Goal: Task Accomplishment & Management: Complete application form

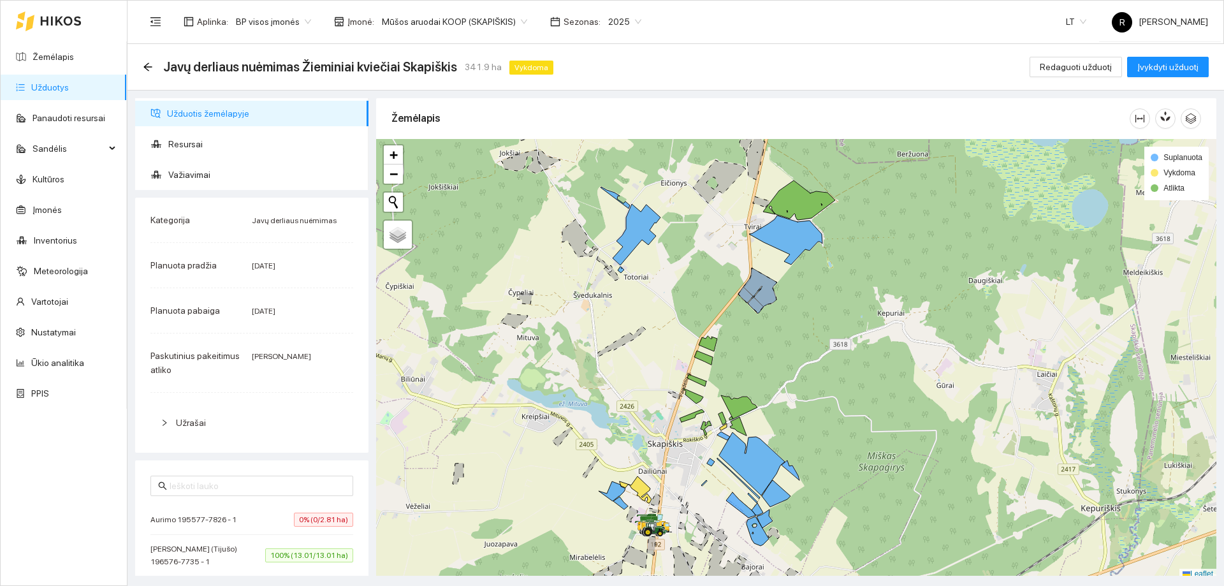
scroll to position [4, 0]
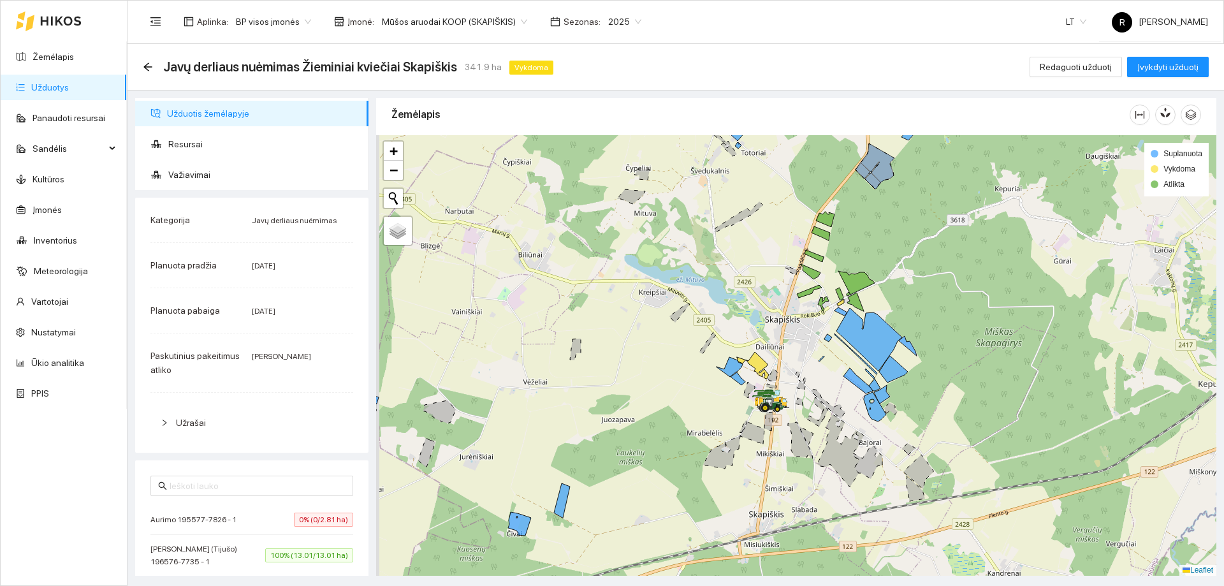
drag, startPoint x: 660, startPoint y: 311, endPoint x: 674, endPoint y: 266, distance: 46.8
click at [674, 266] on div at bounding box center [796, 355] width 840 height 440
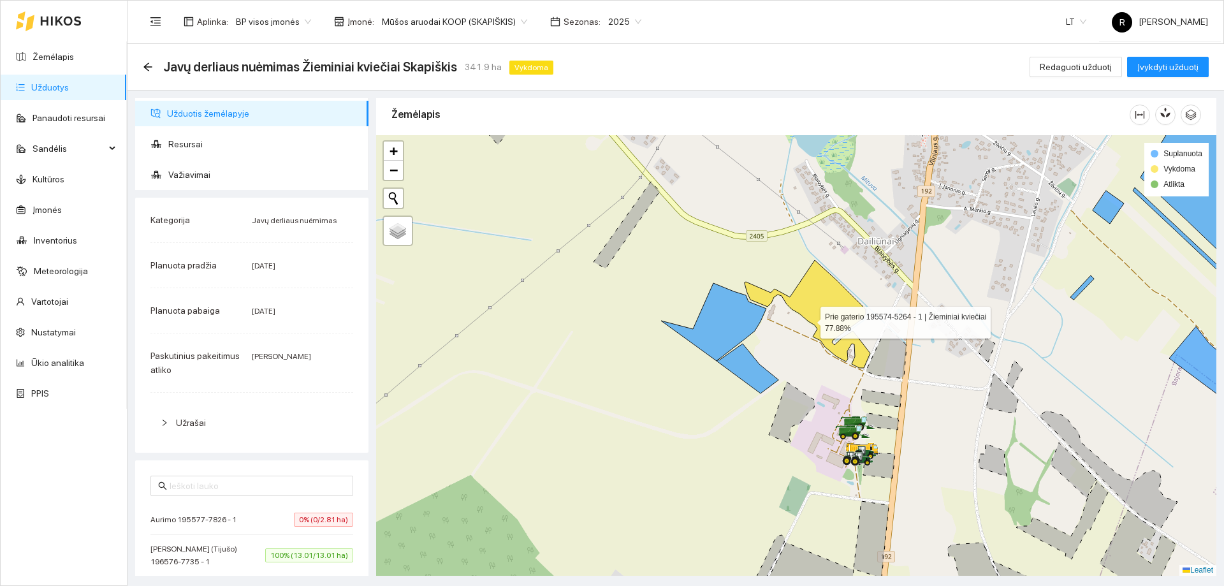
drag, startPoint x: 809, startPoint y: 324, endPoint x: 808, endPoint y: 314, distance: 10.9
click at [808, 314] on icon at bounding box center [807, 314] width 126 height 108
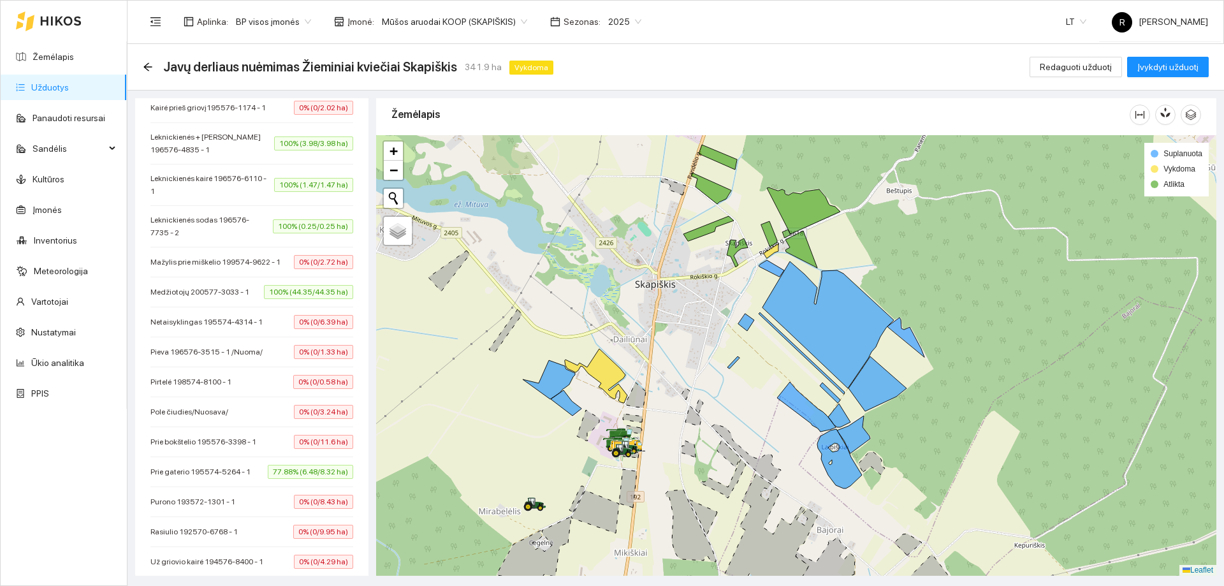
scroll to position [956, 0]
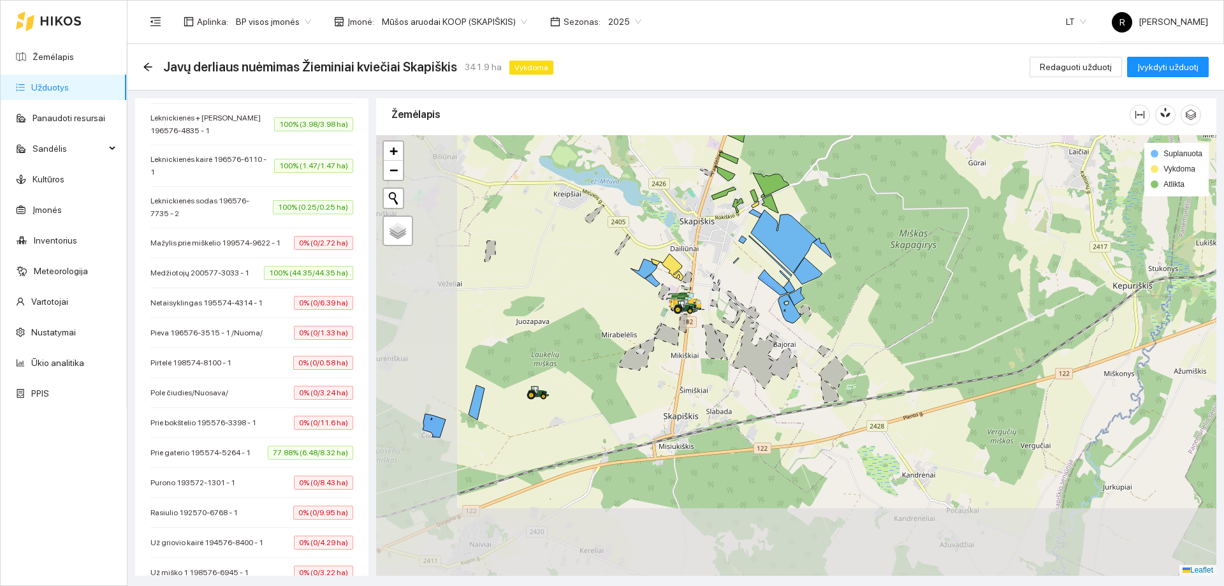
drag, startPoint x: 532, startPoint y: 458, endPoint x: 650, endPoint y: 323, distance: 178.9
click at [654, 311] on div at bounding box center [796, 355] width 840 height 440
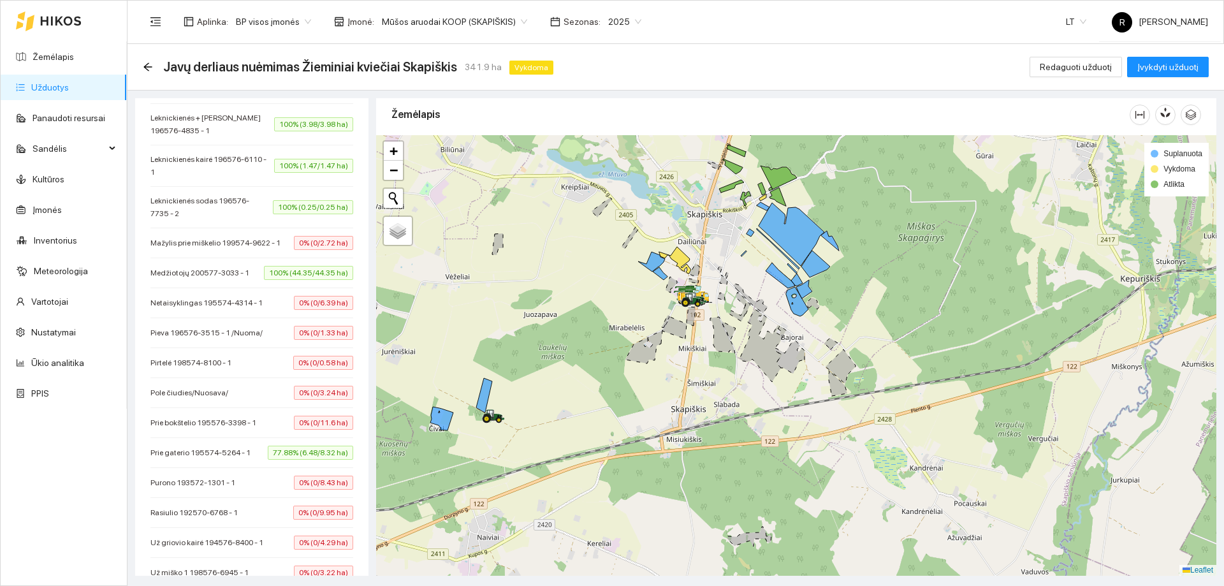
click at [515, 22] on span "Mūšos aruodai KOOP (SKAPIŠKIS)" at bounding box center [454, 21] width 145 height 19
click at [440, 64] on div "Mūšos aruodai KOOP" at bounding box center [447, 67] width 144 height 14
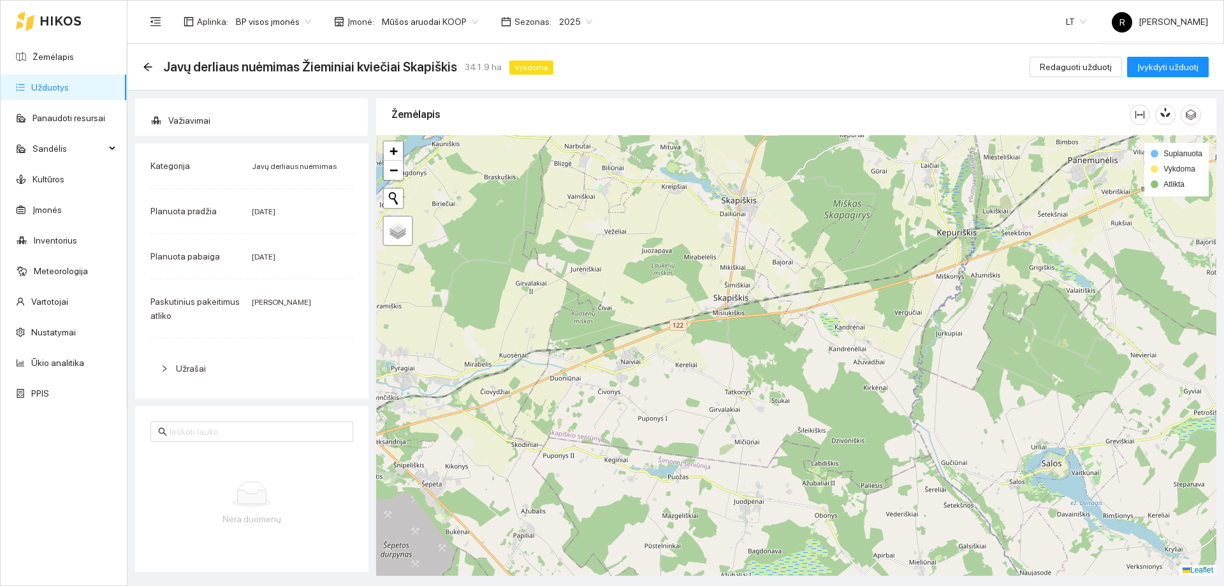
drag, startPoint x: 720, startPoint y: 169, endPoint x: 772, endPoint y: 444, distance: 279.5
click at [771, 446] on div at bounding box center [796, 355] width 840 height 440
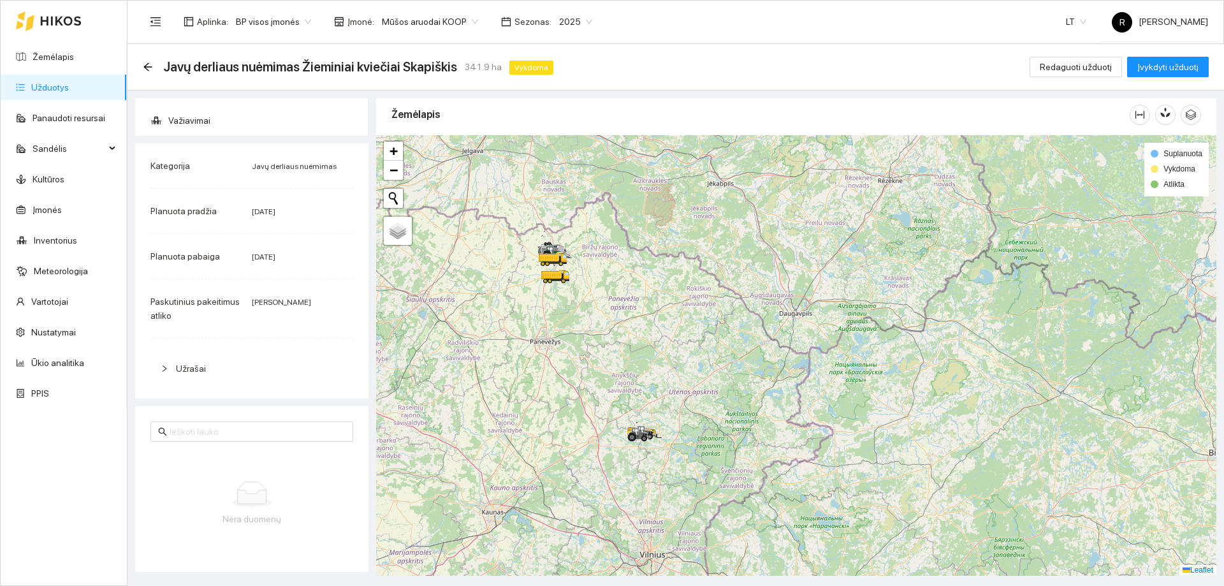
click at [62, 91] on link "Užduotys" at bounding box center [50, 87] width 38 height 10
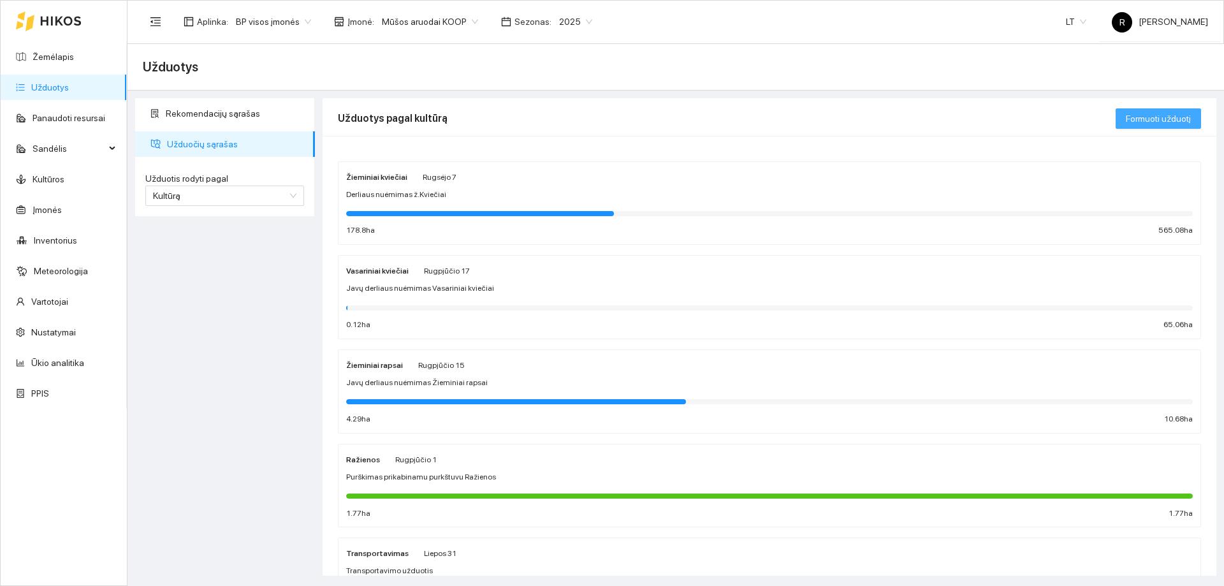
click at [1129, 122] on span "Formuoti užduotį" at bounding box center [1158, 119] width 65 height 14
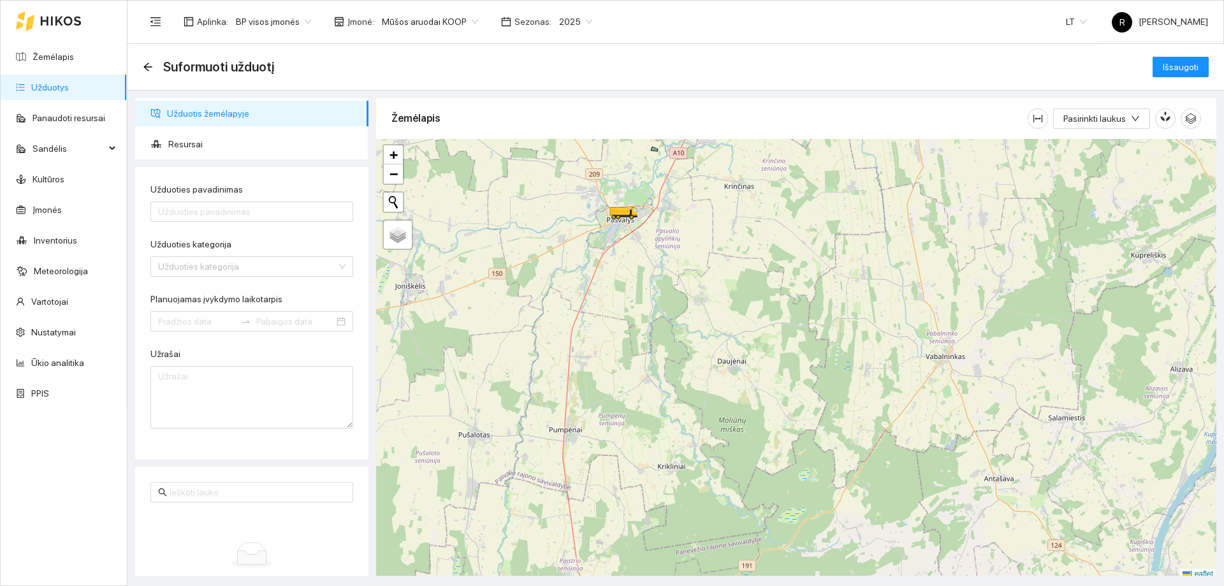
scroll to position [4, 0]
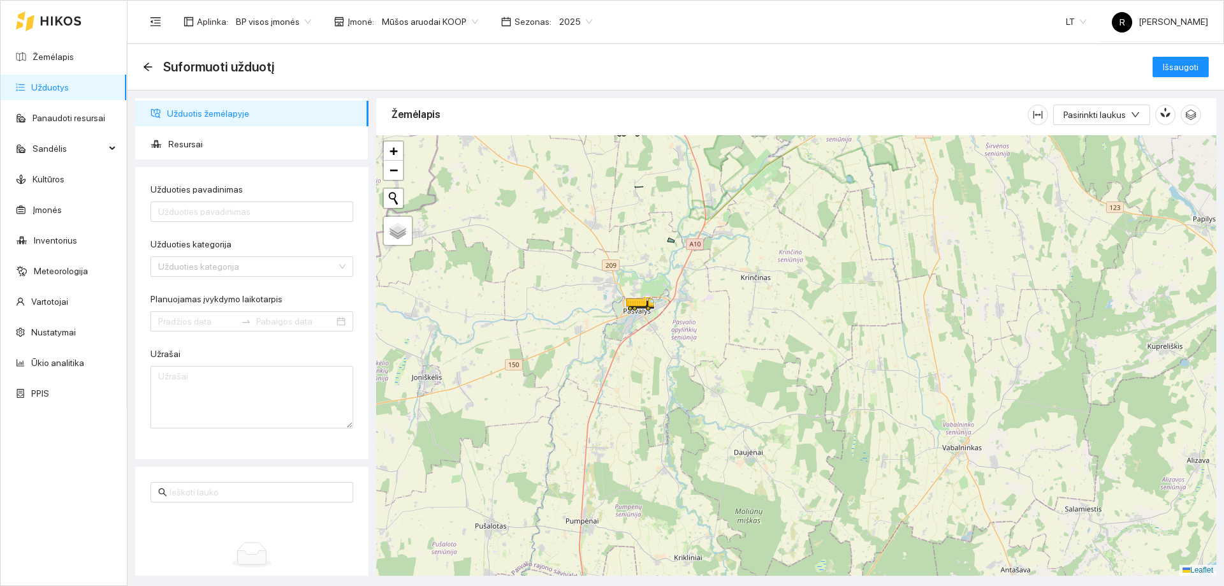
drag, startPoint x: 630, startPoint y: 177, endPoint x: 649, endPoint y: 287, distance: 111.9
click at [649, 287] on div at bounding box center [796, 355] width 840 height 440
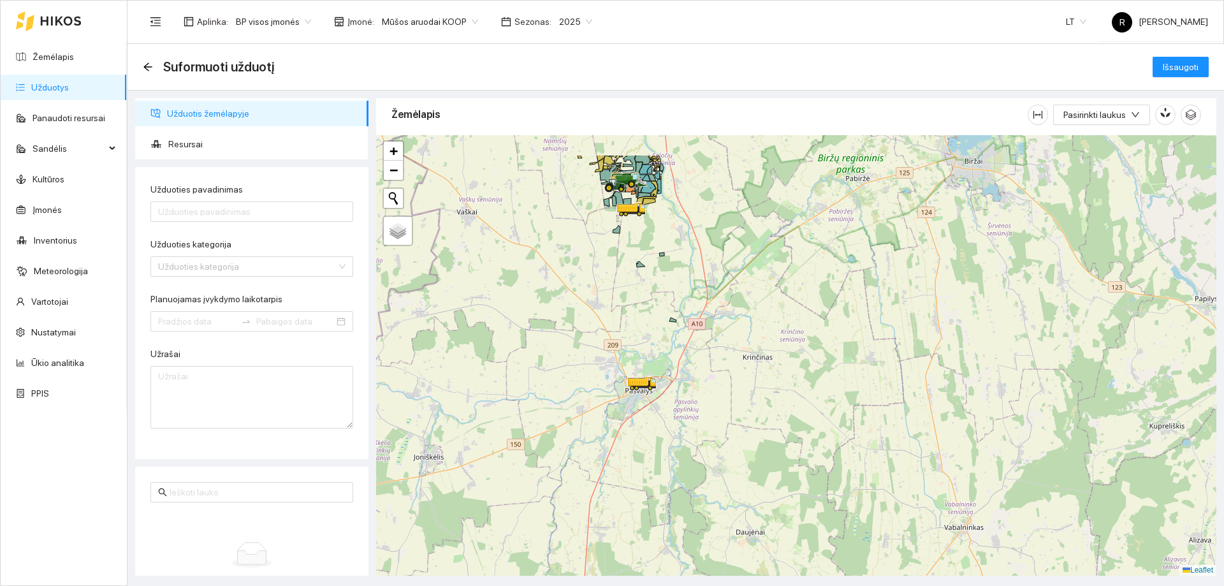
drag, startPoint x: 659, startPoint y: 228, endPoint x: 662, endPoint y: 301, distance: 72.7
click at [662, 301] on div at bounding box center [796, 355] width 840 height 440
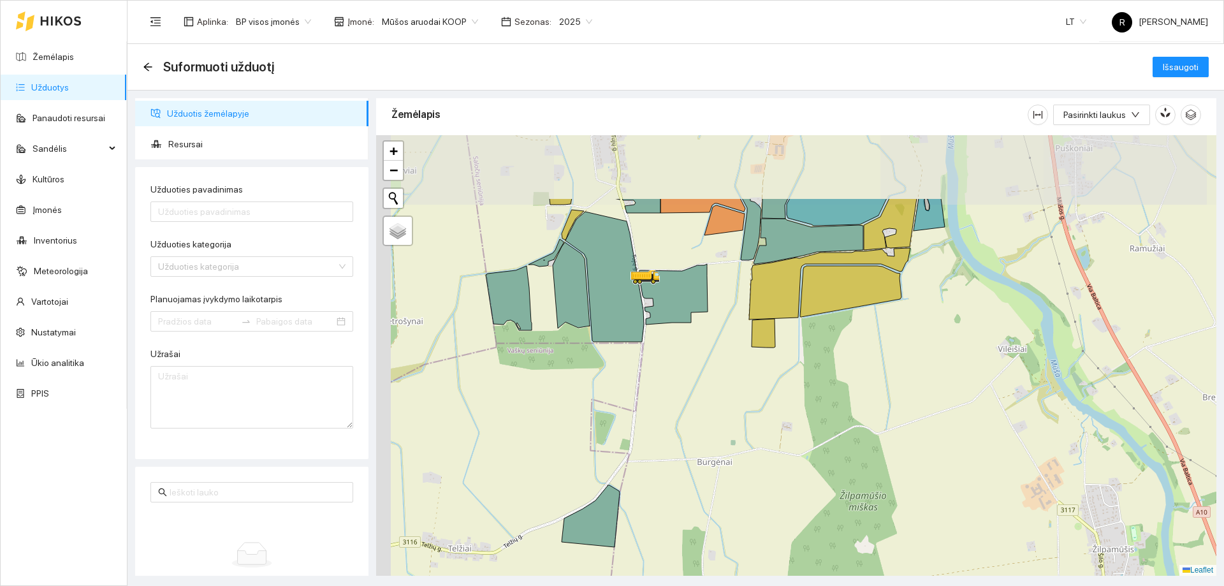
drag, startPoint x: 600, startPoint y: 206, endPoint x: 651, endPoint y: 310, distance: 116.3
click at [651, 310] on div at bounding box center [796, 355] width 840 height 440
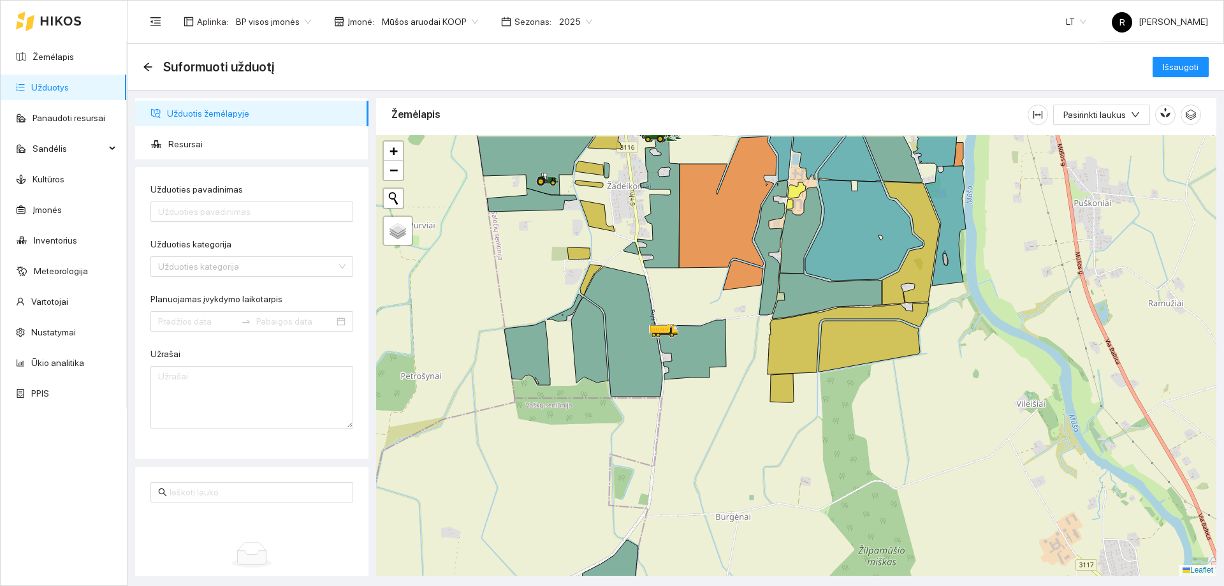
drag, startPoint x: 651, startPoint y: 295, endPoint x: 671, endPoint y: 340, distance: 48.8
click at [671, 340] on div at bounding box center [796, 355] width 840 height 440
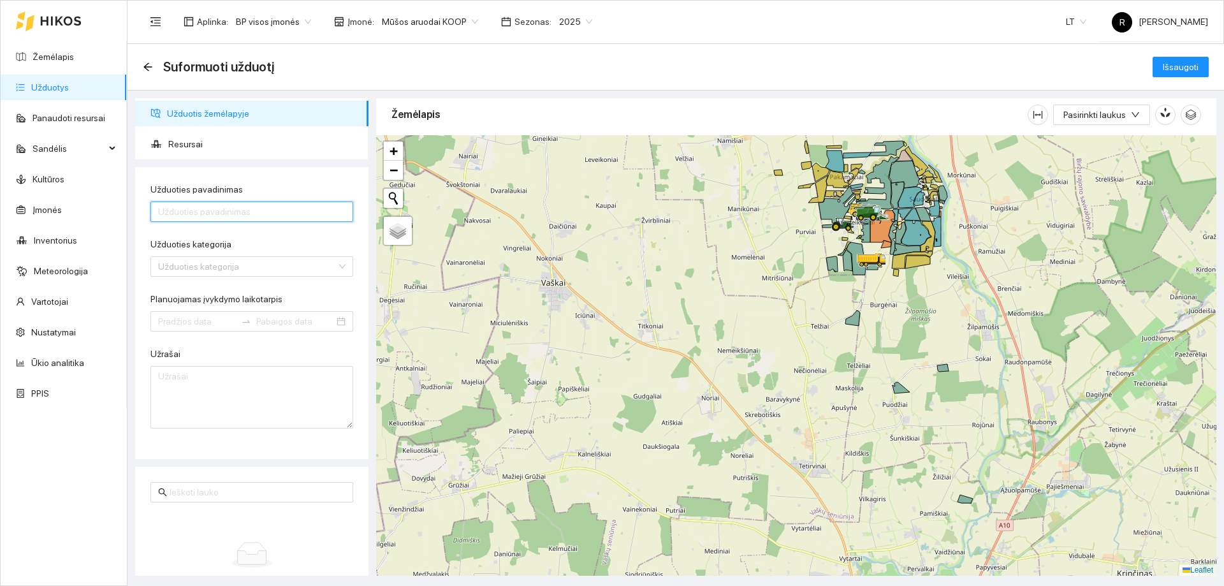
click at [200, 206] on input "Užduoties pavadinimas" at bounding box center [251, 211] width 203 height 20
click at [203, 265] on input "Užduoties kategorija" at bounding box center [247, 266] width 178 height 19
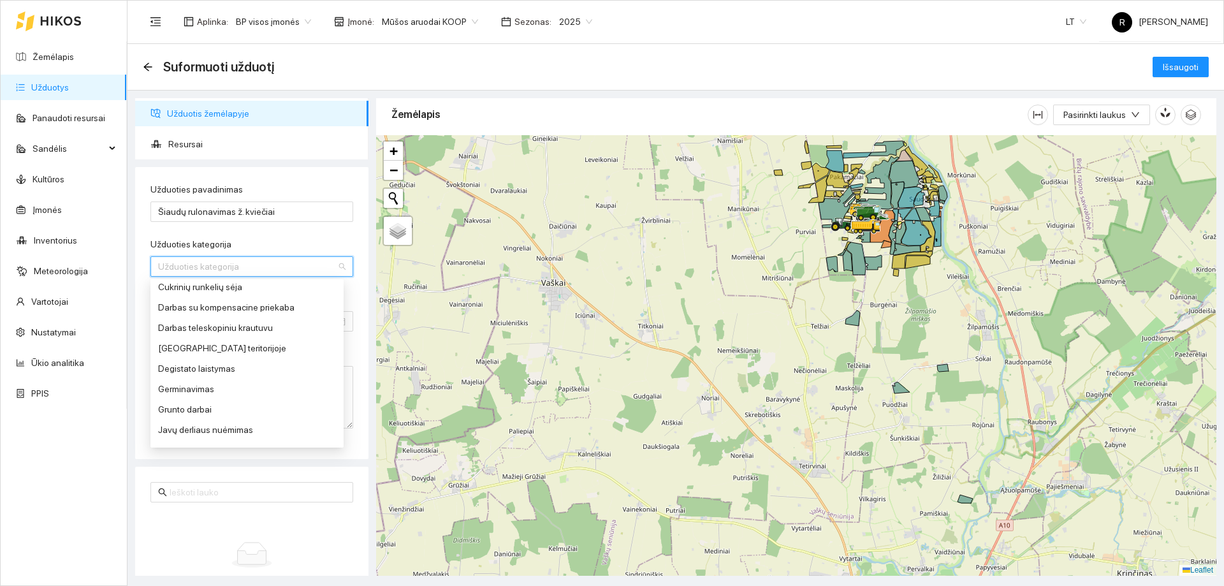
scroll to position [0, 0]
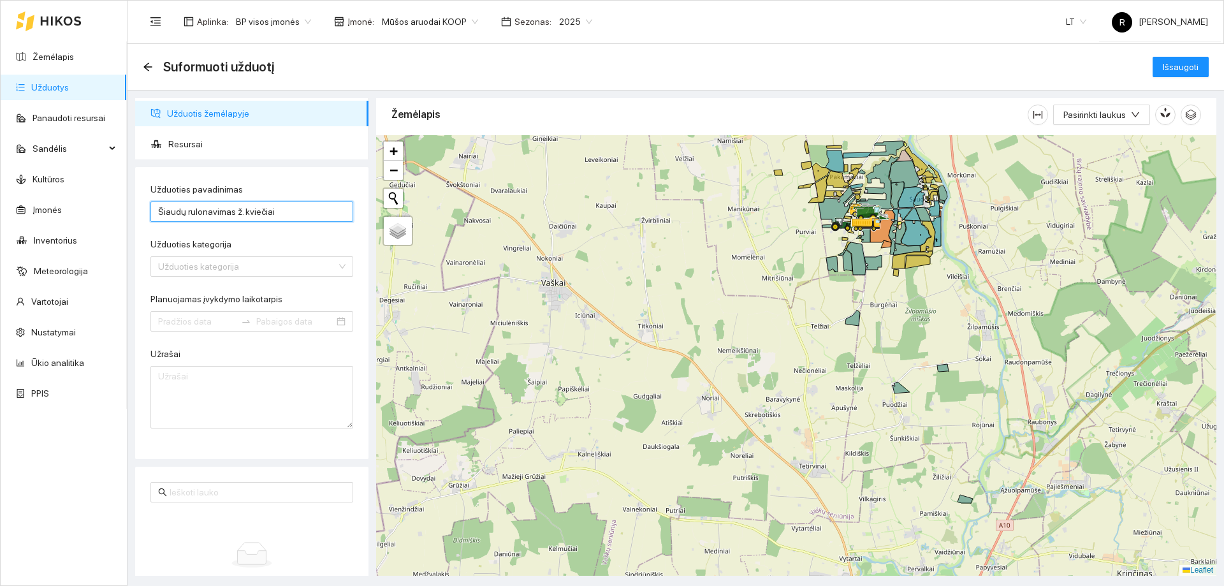
click at [231, 212] on input "Šiaudų rulonavimas ž. kviečiai" at bounding box center [251, 211] width 203 height 20
type input "Šiaudų presavimas ž. kviečiai"
click at [194, 270] on input "Užduoties kategorija" at bounding box center [247, 266] width 178 height 19
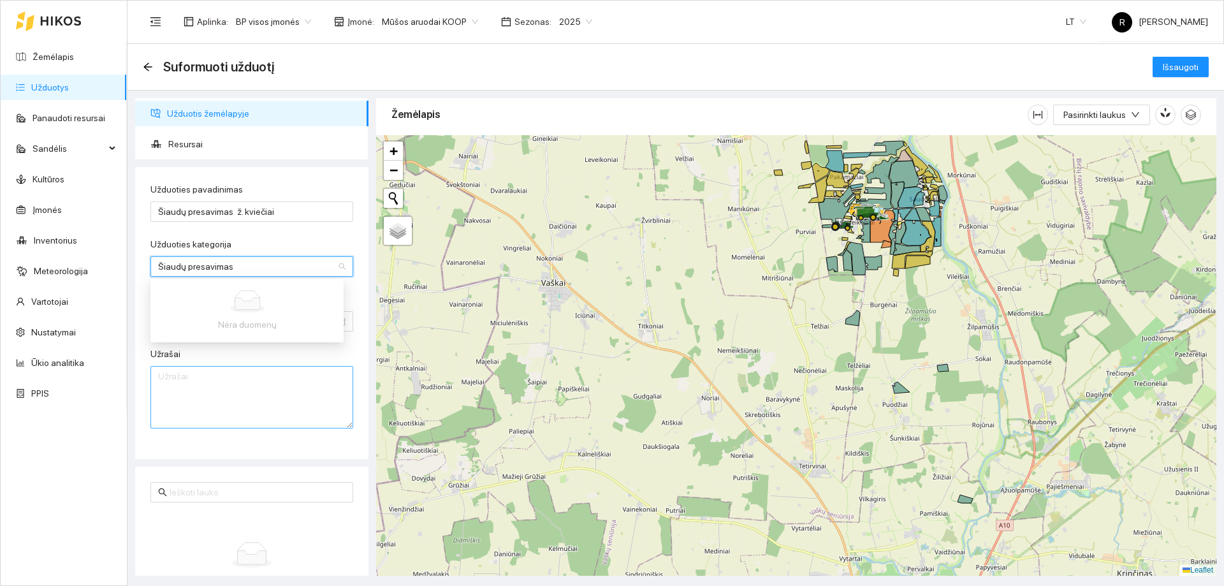
type input "Šiaudų presavimas"
click at [170, 396] on textarea "Užrašai" at bounding box center [251, 397] width 203 height 62
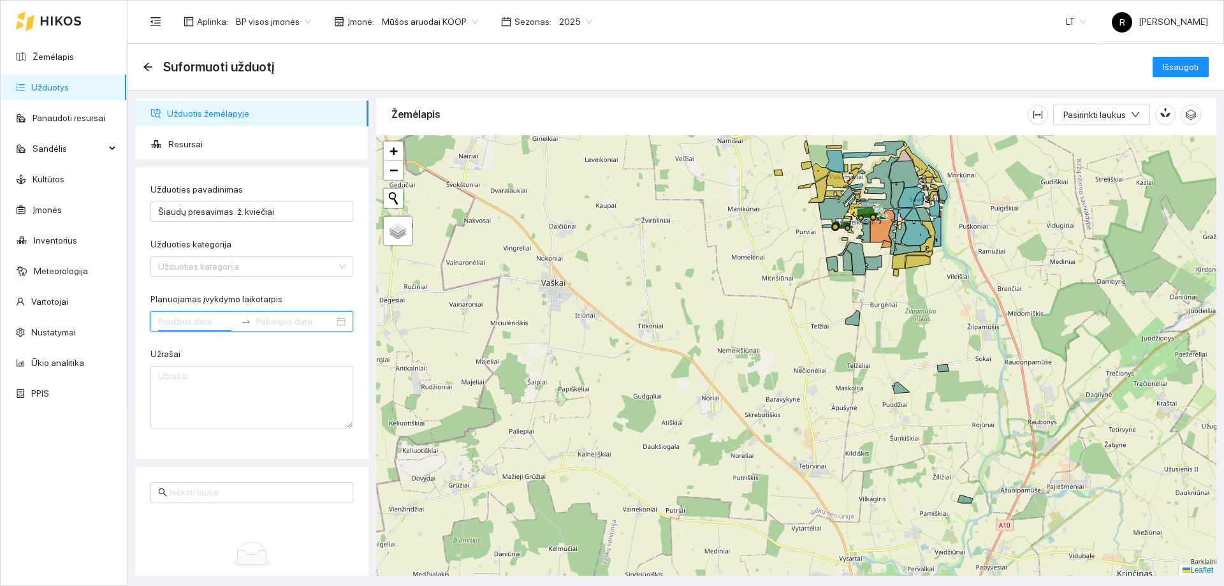
click at [208, 319] on input "Planuojamas įvykdymo laikotarpis" at bounding box center [197, 321] width 78 height 14
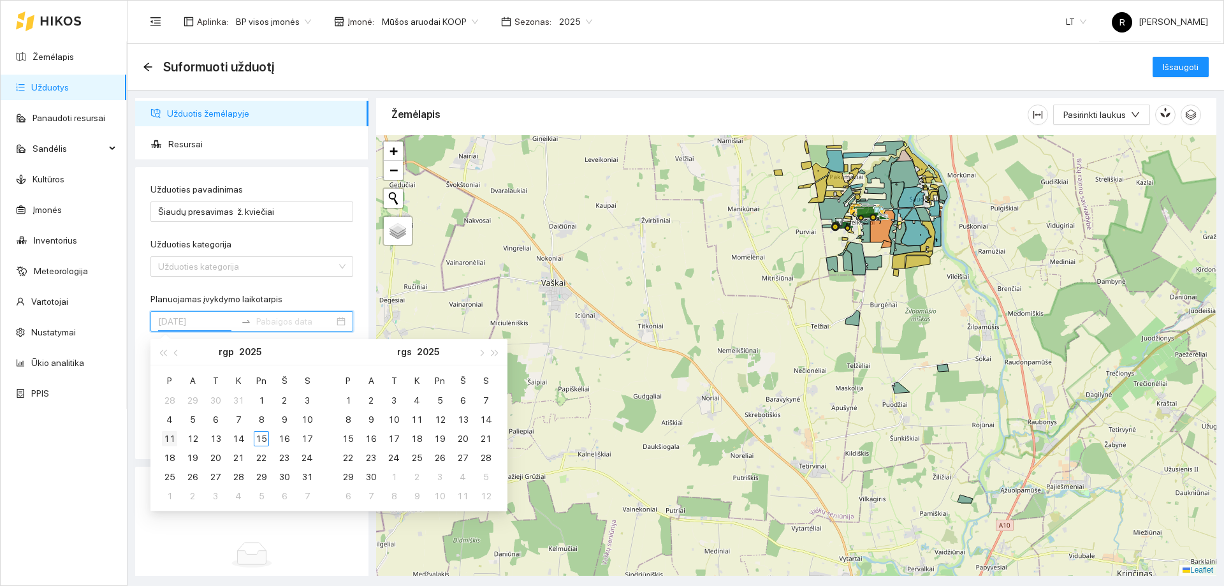
type input "[DATE]"
click at [169, 440] on div "11" at bounding box center [169, 438] width 15 height 15
type input "[DATE]"
click at [306, 478] on div "31" at bounding box center [307, 476] width 15 height 15
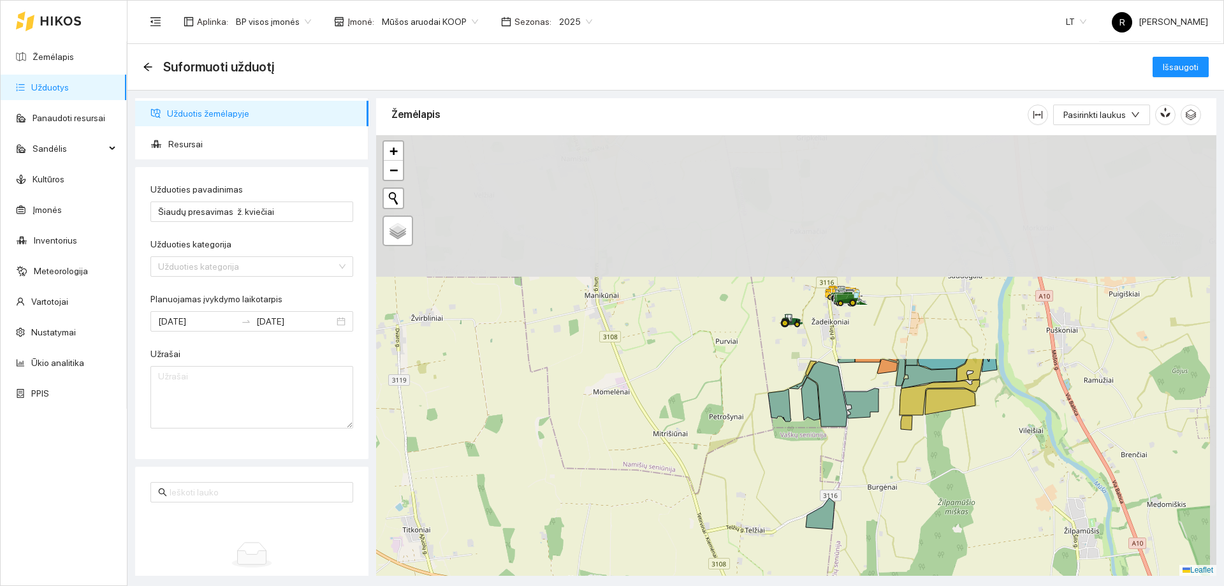
drag, startPoint x: 658, startPoint y: 255, endPoint x: 606, endPoint y: 542, distance: 292.1
click at [606, 542] on div at bounding box center [796, 355] width 840 height 440
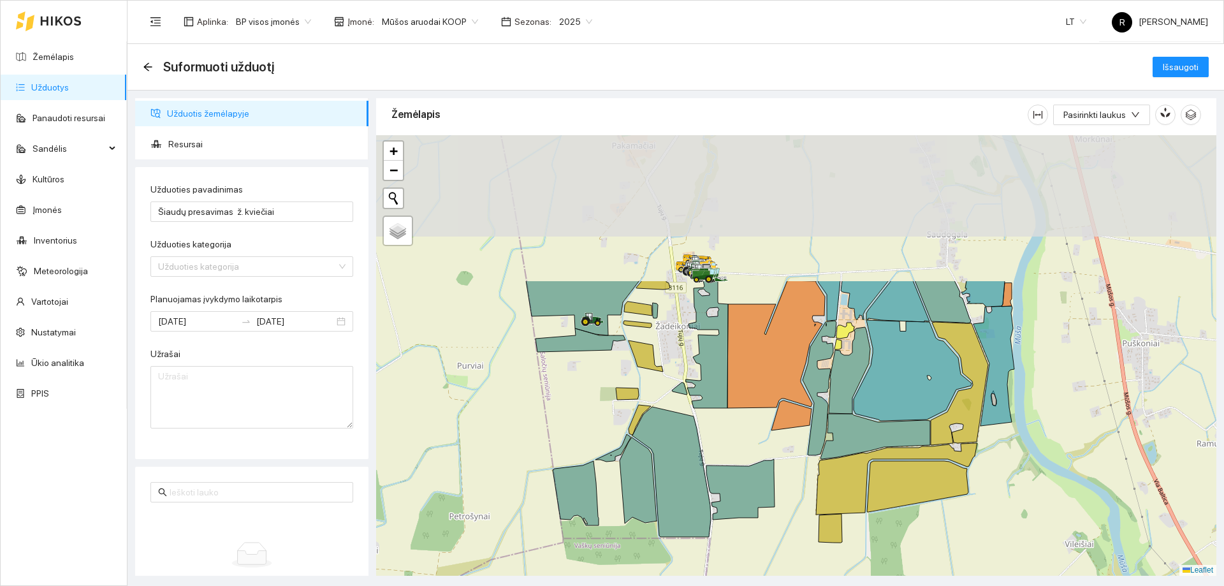
drag, startPoint x: 910, startPoint y: 393, endPoint x: 892, endPoint y: 583, distance: 191.4
click at [892, 583] on main "Suformuoti užduotį Išsaugoti Užduotis žemėlapyje Resursai Užduoties pavadinimas…" at bounding box center [675, 315] width 1096 height 542
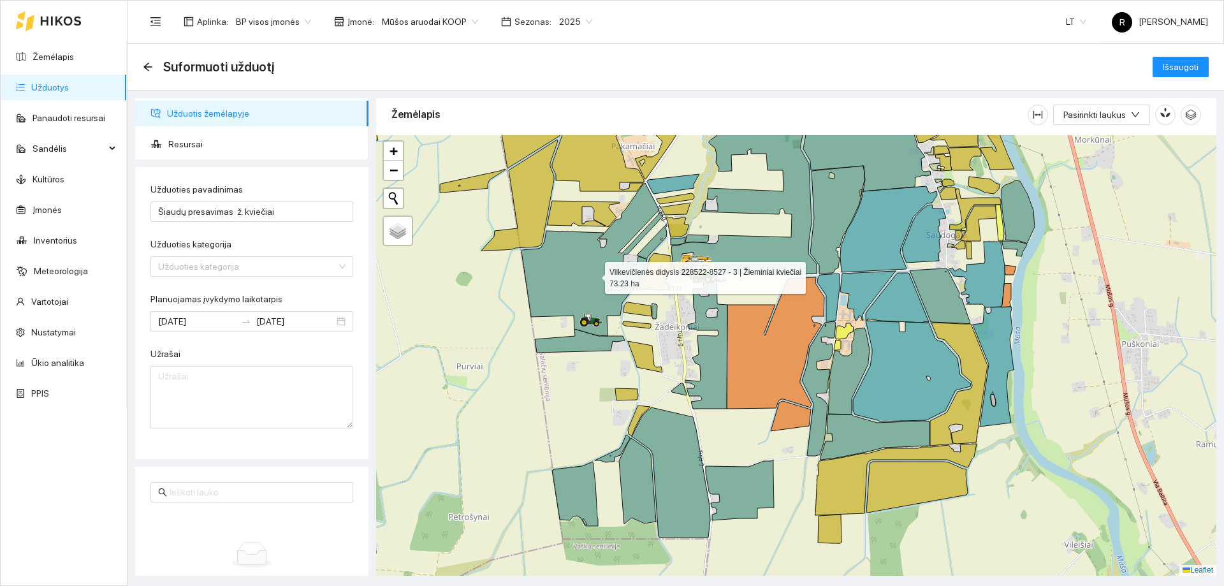
click at [593, 275] on icon at bounding box center [591, 259] width 141 height 153
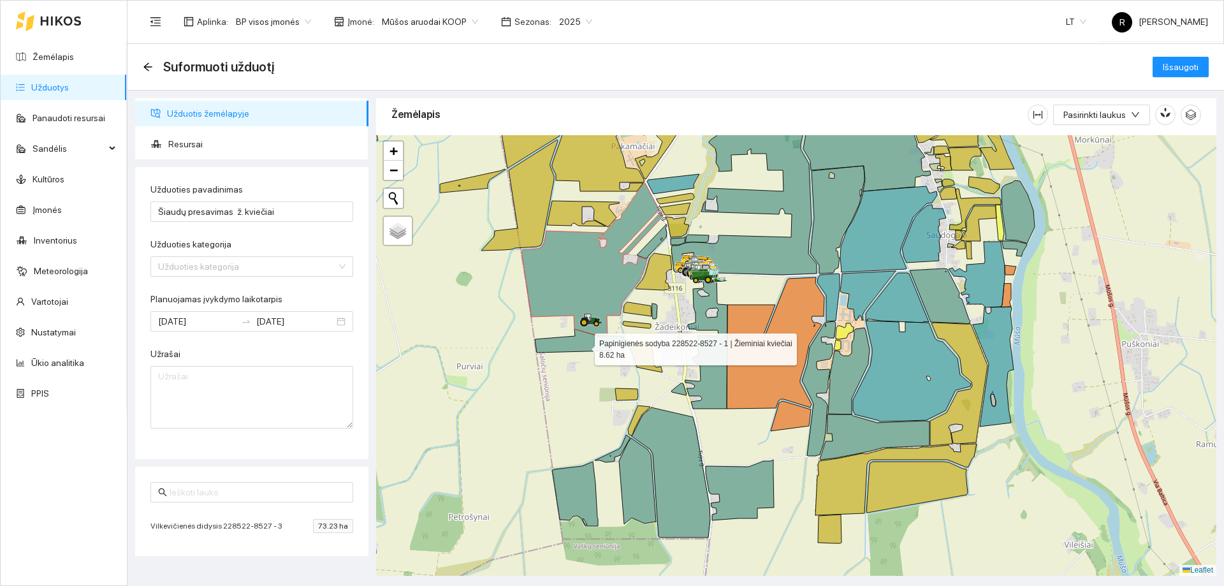
click at [583, 346] on icon at bounding box center [580, 341] width 90 height 24
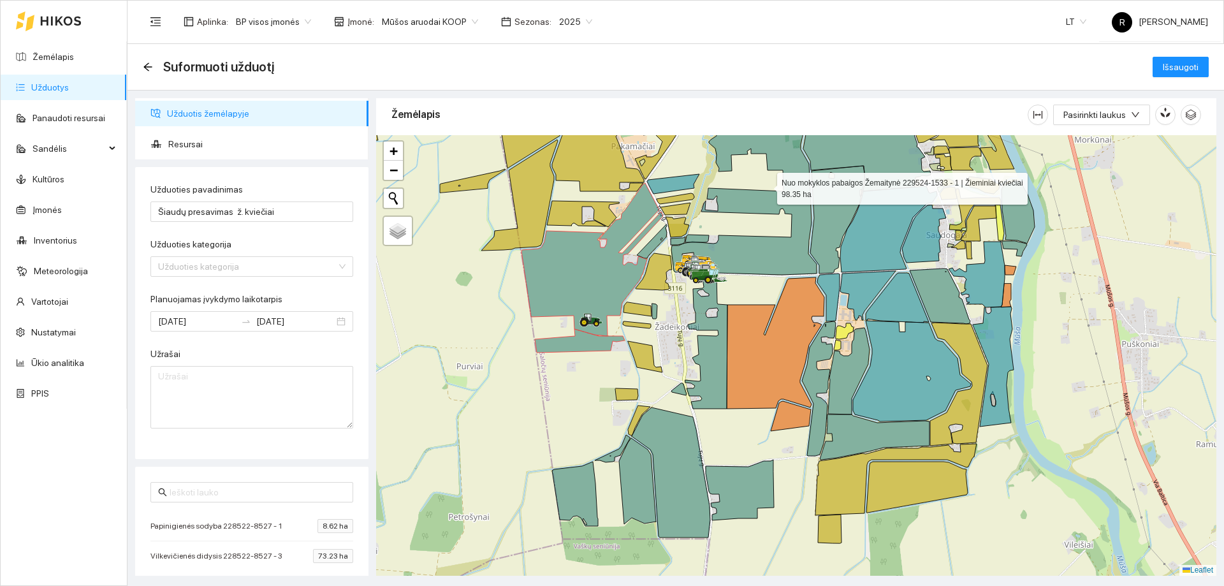
click at [801, 251] on icon at bounding box center [743, 183] width 145 height 184
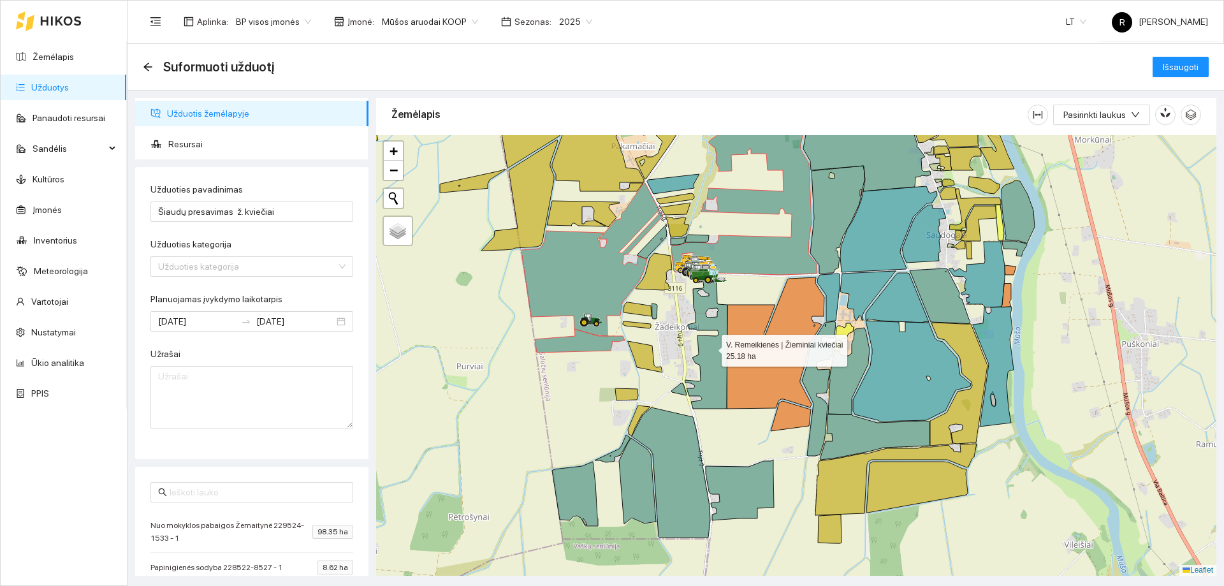
click at [711, 356] on icon at bounding box center [706, 341] width 42 height 134
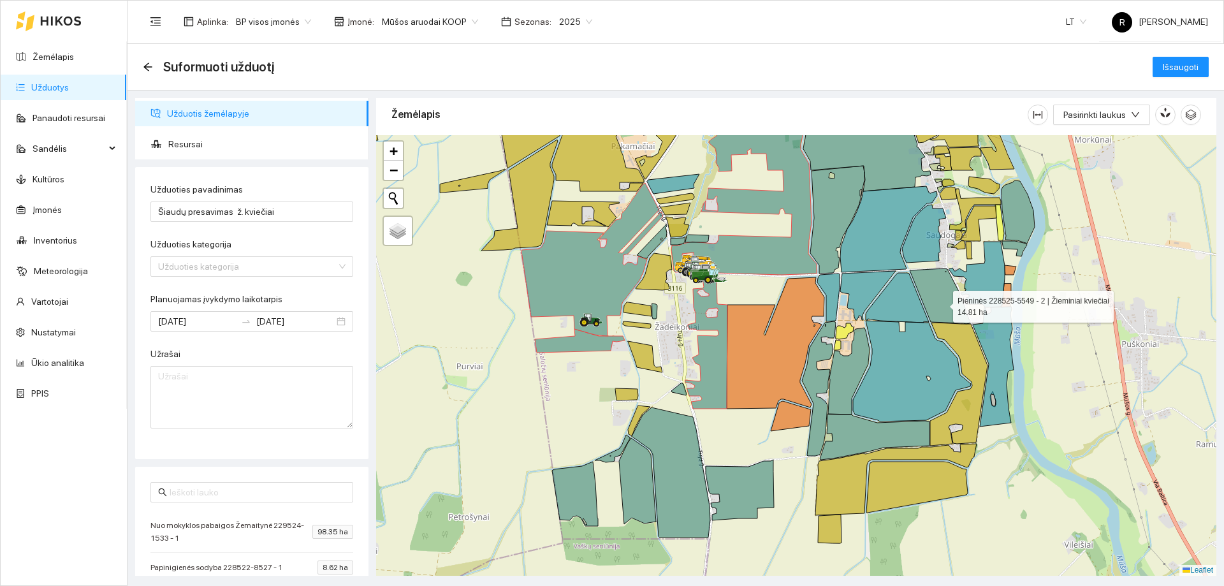
click at [943, 301] on icon at bounding box center [940, 295] width 61 height 55
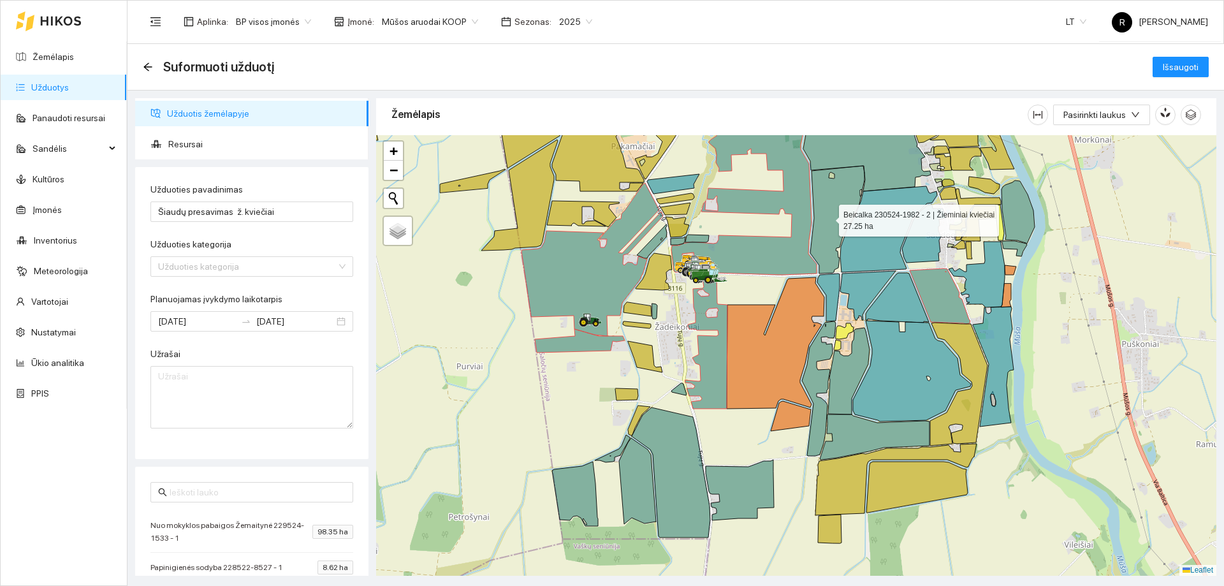
click at [827, 217] on icon at bounding box center [837, 220] width 54 height 108
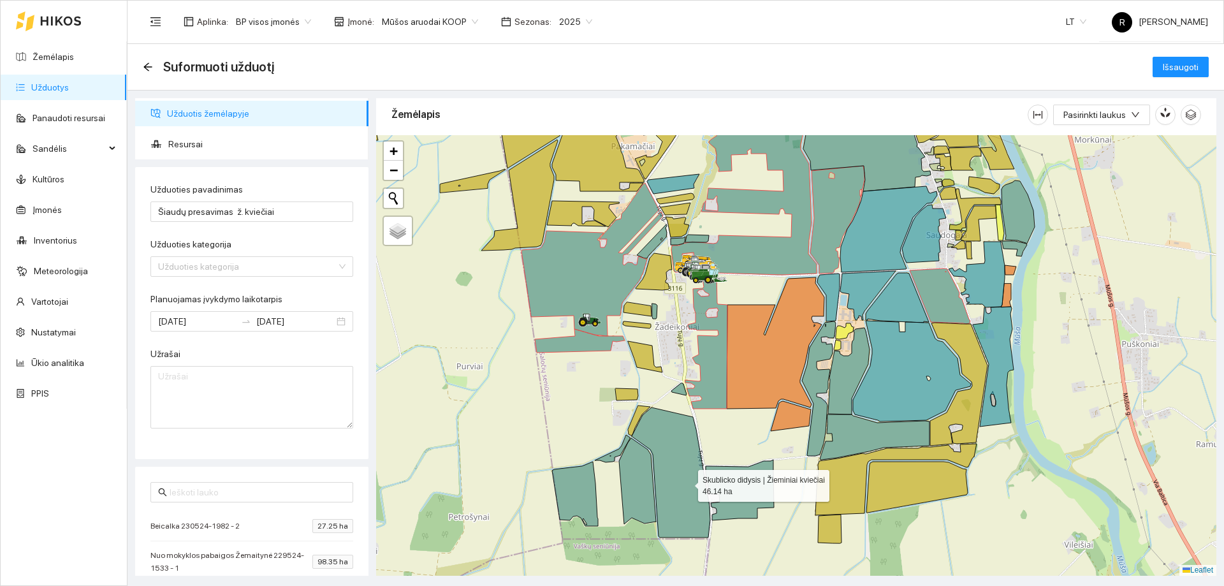
click at [686, 483] on icon at bounding box center [671, 472] width 78 height 130
click at [632, 483] on icon at bounding box center [637, 481] width 37 height 86
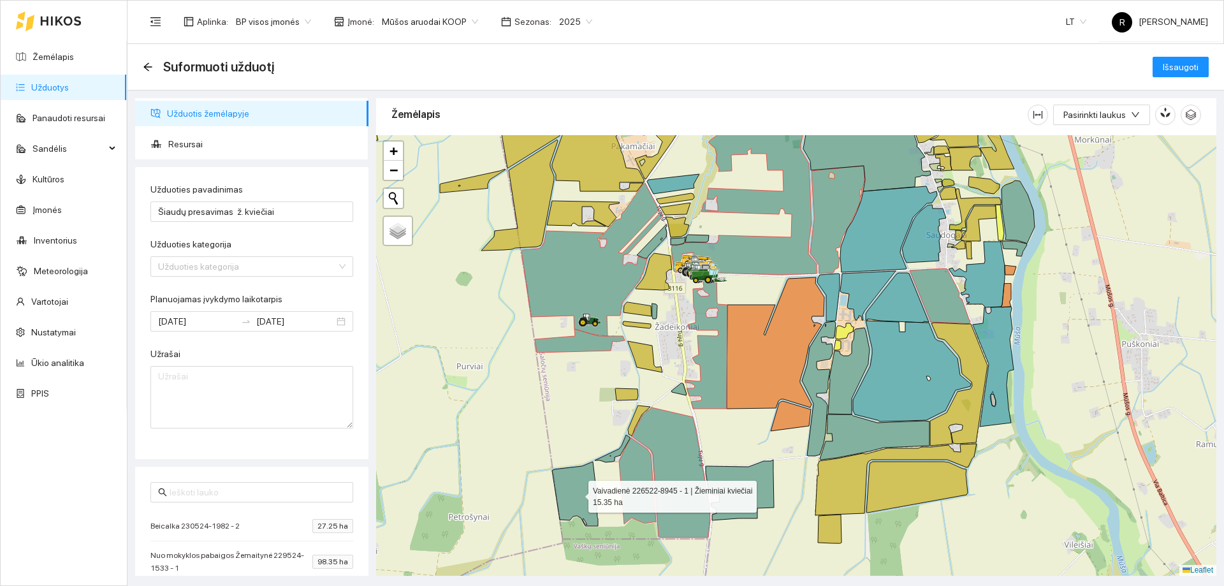
click at [593, 497] on icon at bounding box center [575, 493] width 46 height 64
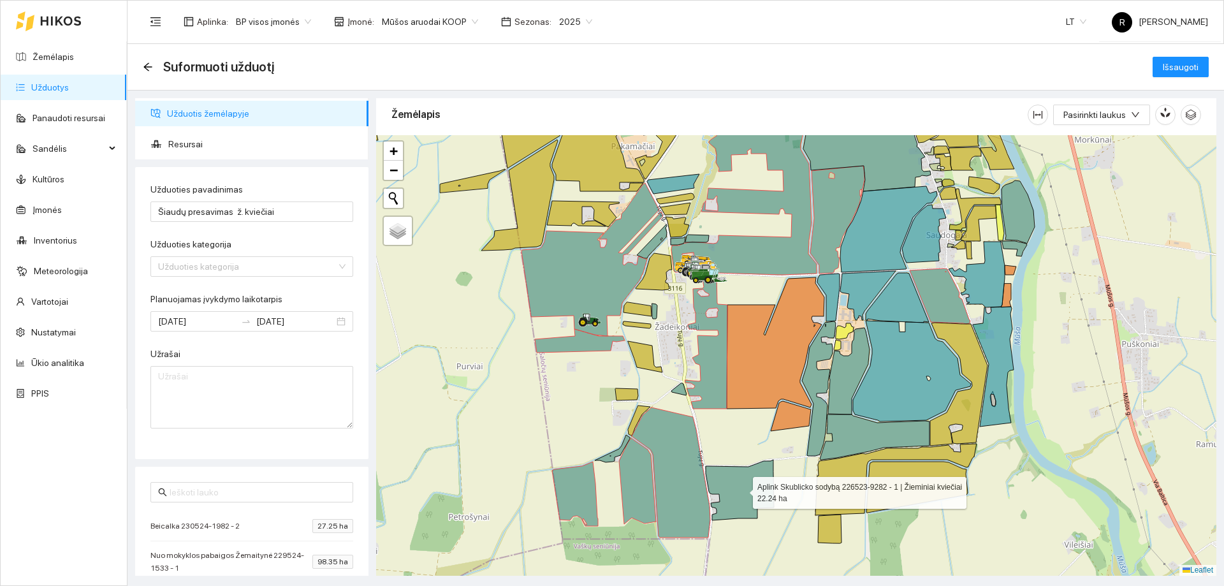
click at [740, 490] on icon at bounding box center [740, 490] width 68 height 61
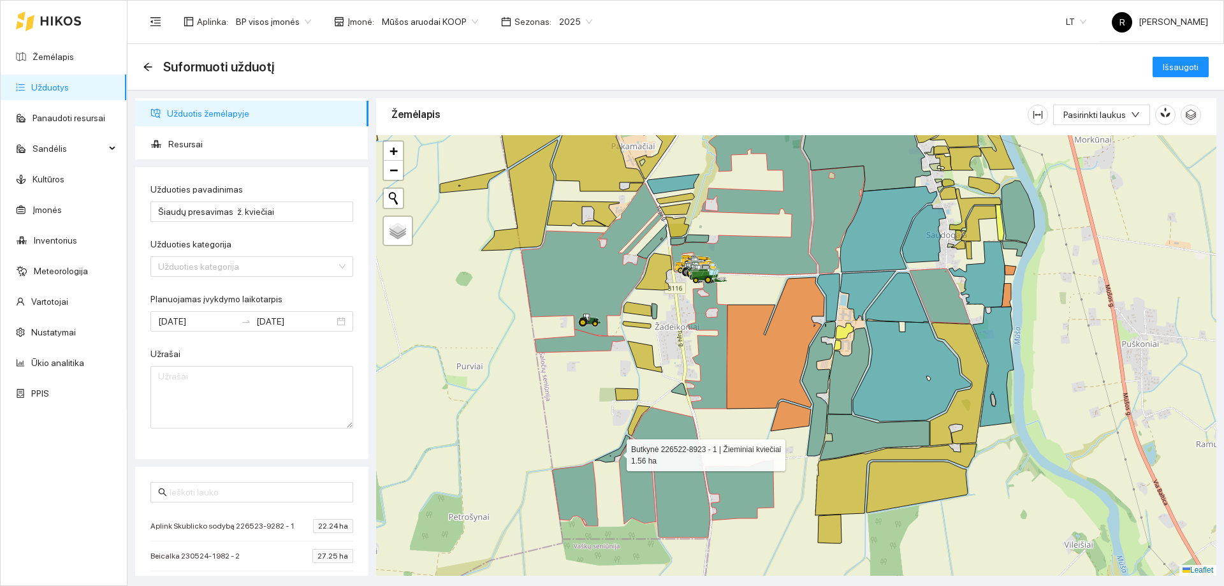
click at [620, 453] on icon at bounding box center [612, 448] width 35 height 27
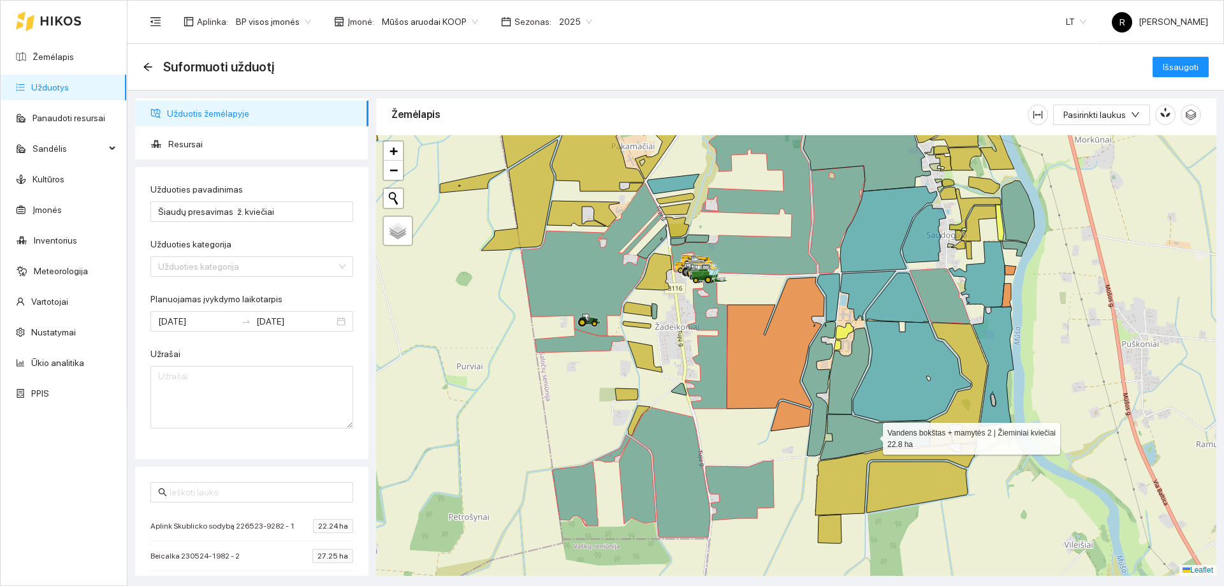
click at [868, 433] on icon at bounding box center [875, 436] width 110 height 45
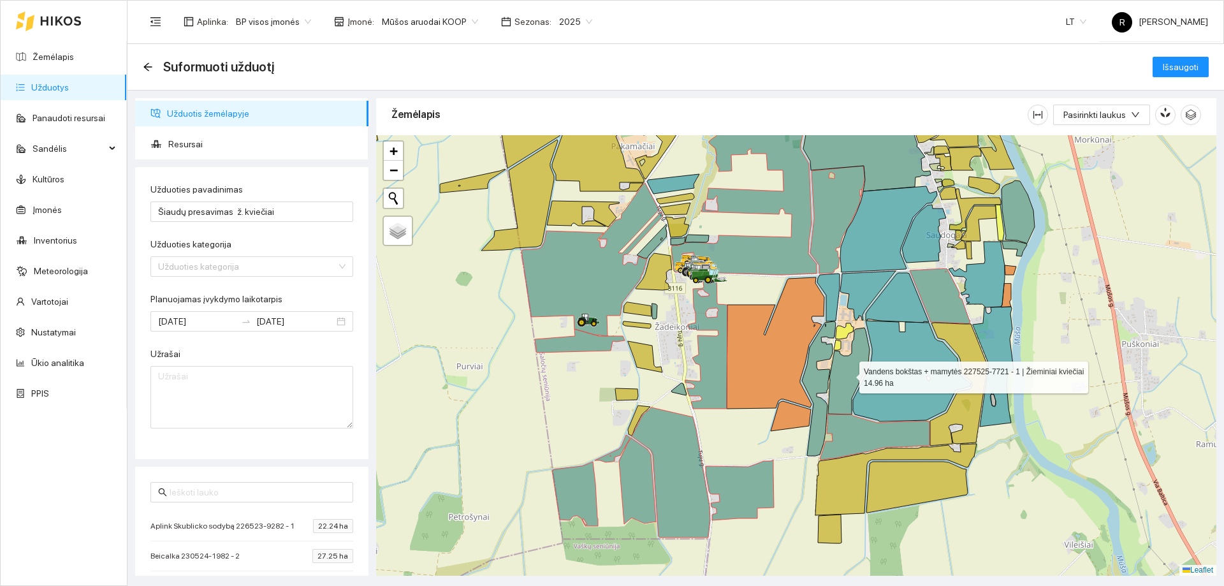
click at [844, 379] on icon at bounding box center [848, 371] width 41 height 87
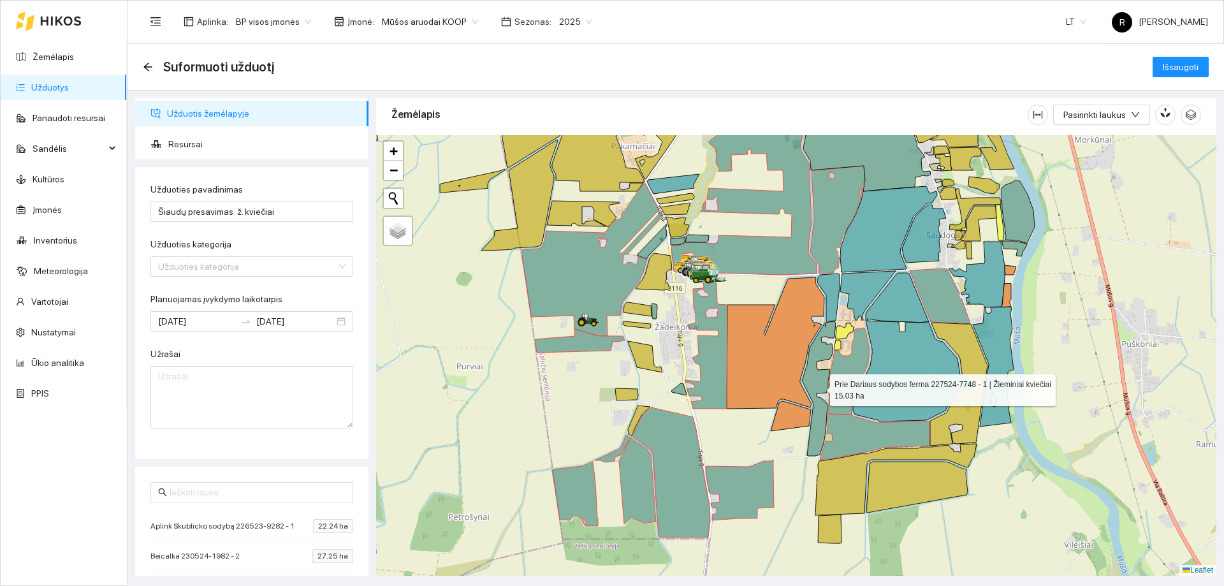
click at [818, 379] on icon at bounding box center [819, 388] width 34 height 134
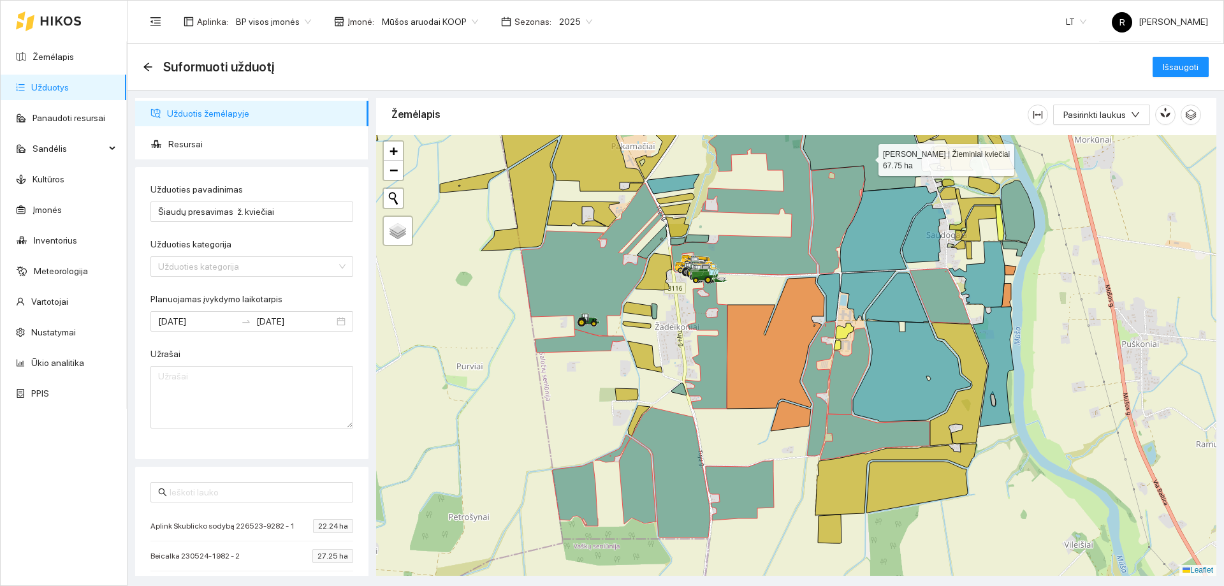
click at [867, 157] on icon at bounding box center [866, 141] width 127 height 101
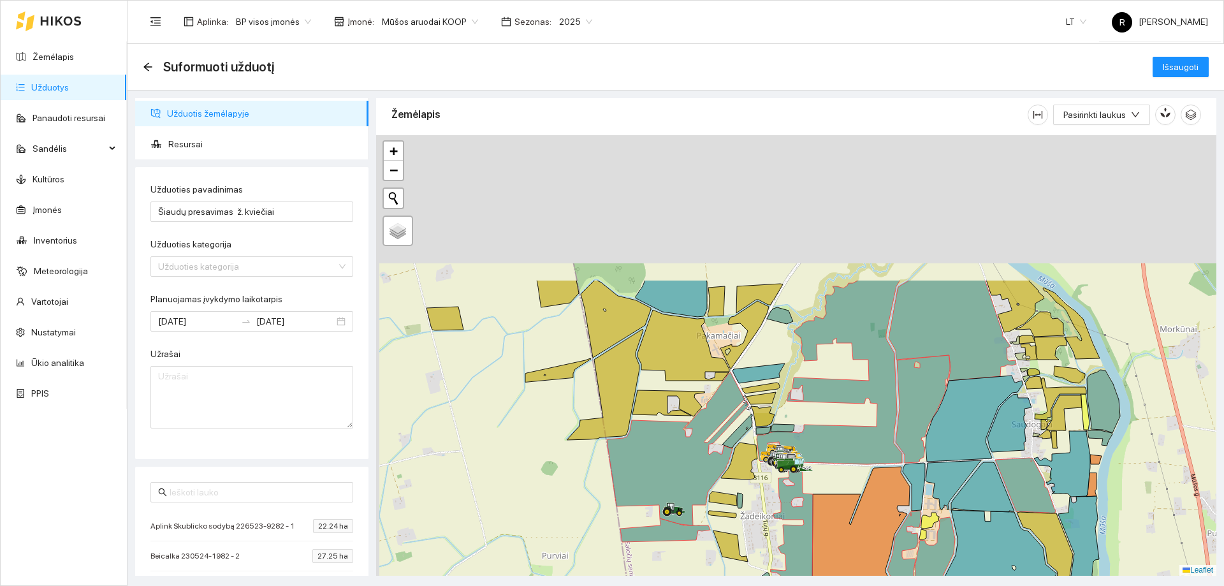
drag, startPoint x: 837, startPoint y: 221, endPoint x: 932, endPoint y: 425, distance: 225.8
click at [932, 425] on icon at bounding box center [923, 409] width 54 height 108
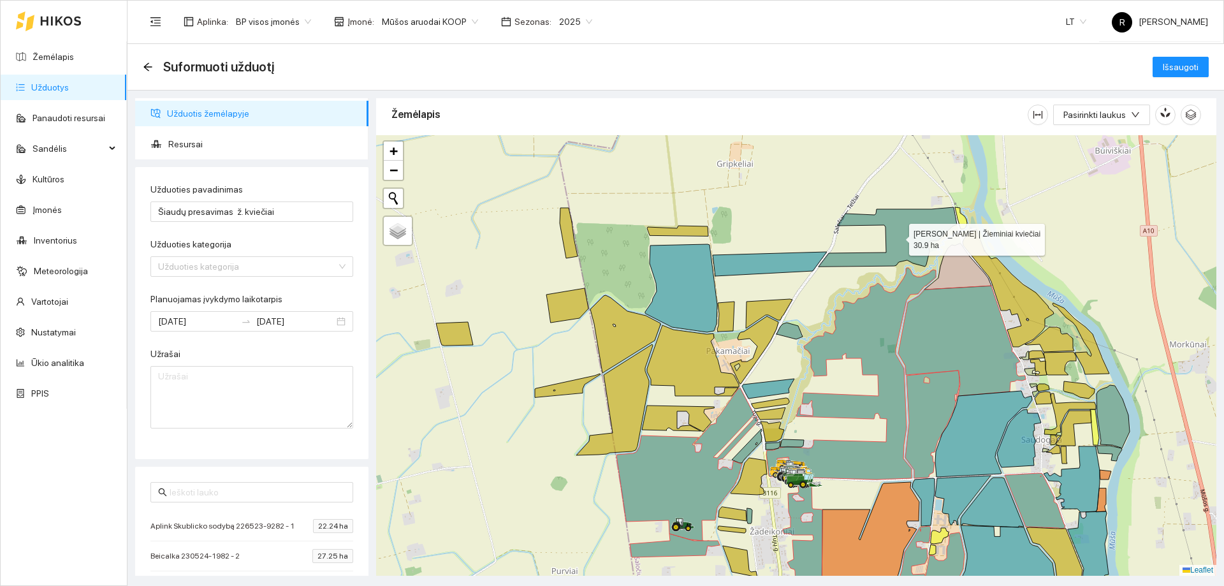
click at [897, 240] on icon at bounding box center [887, 236] width 138 height 59
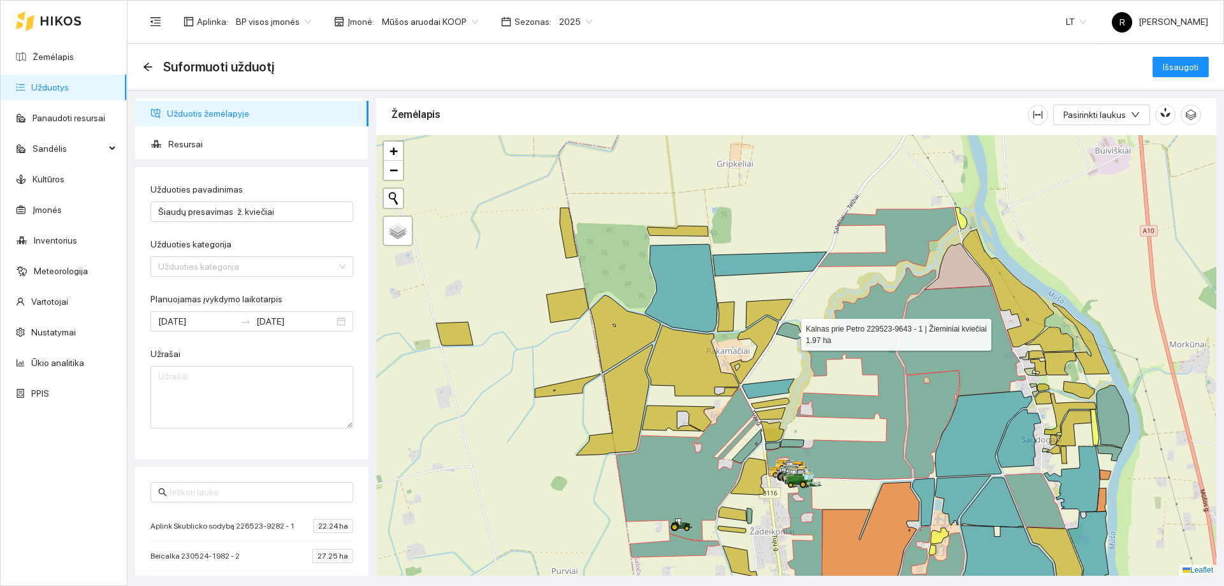
click at [793, 334] on icon at bounding box center [789, 331] width 26 height 17
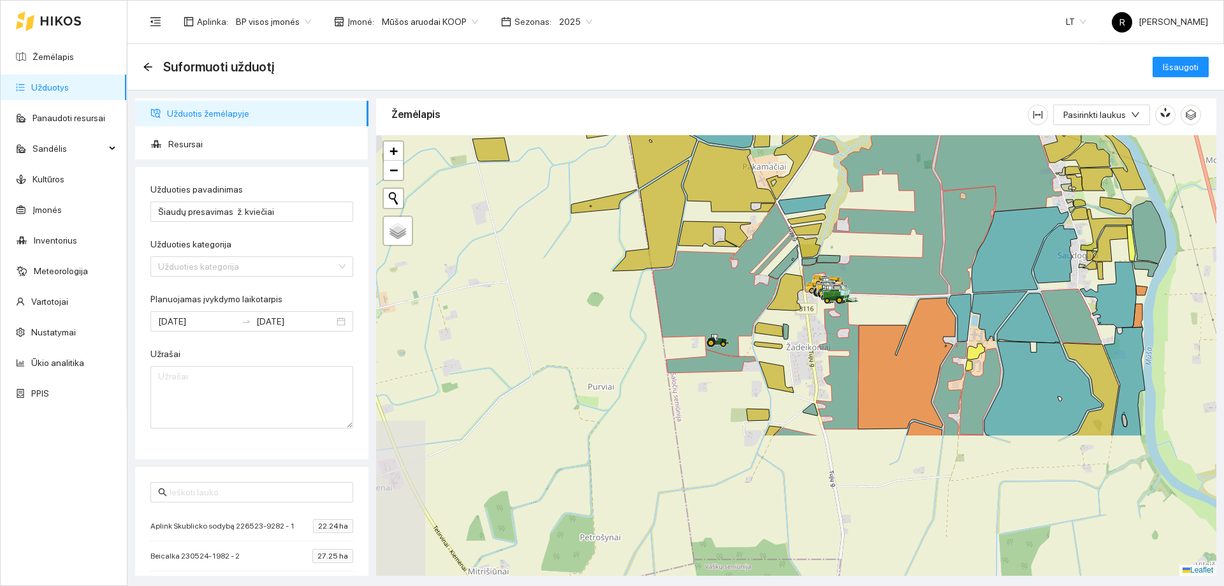
drag, startPoint x: 438, startPoint y: 492, endPoint x: 474, endPoint y: 308, distance: 187.8
click at [474, 308] on div at bounding box center [796, 355] width 840 height 440
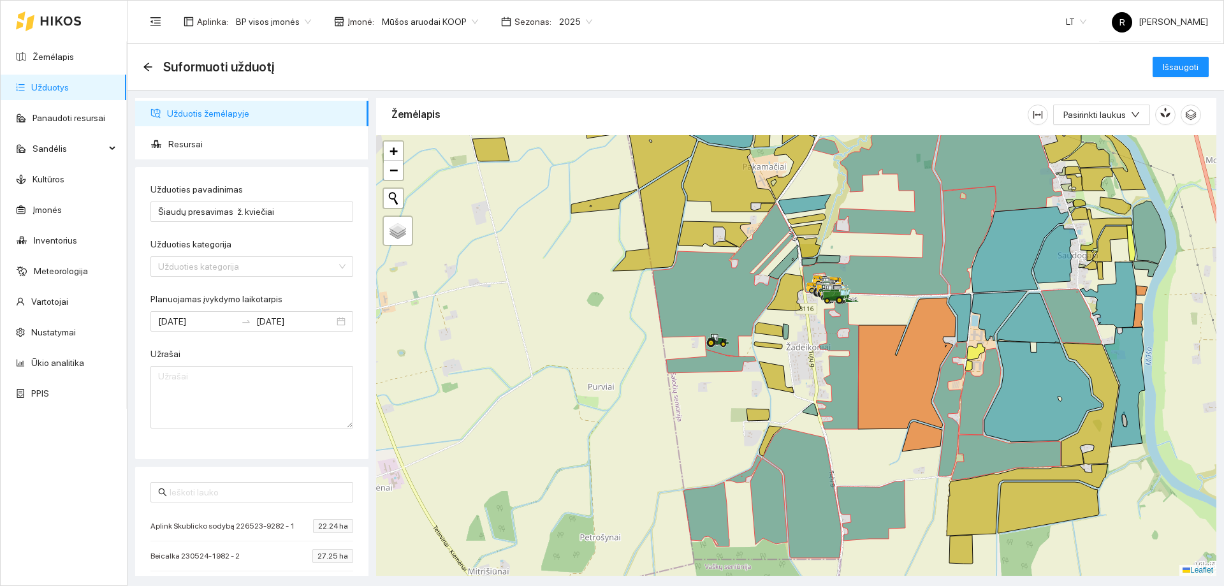
drag, startPoint x: 613, startPoint y: 435, endPoint x: 586, endPoint y: 366, distance: 74.1
click at [586, 366] on div at bounding box center [796, 355] width 840 height 440
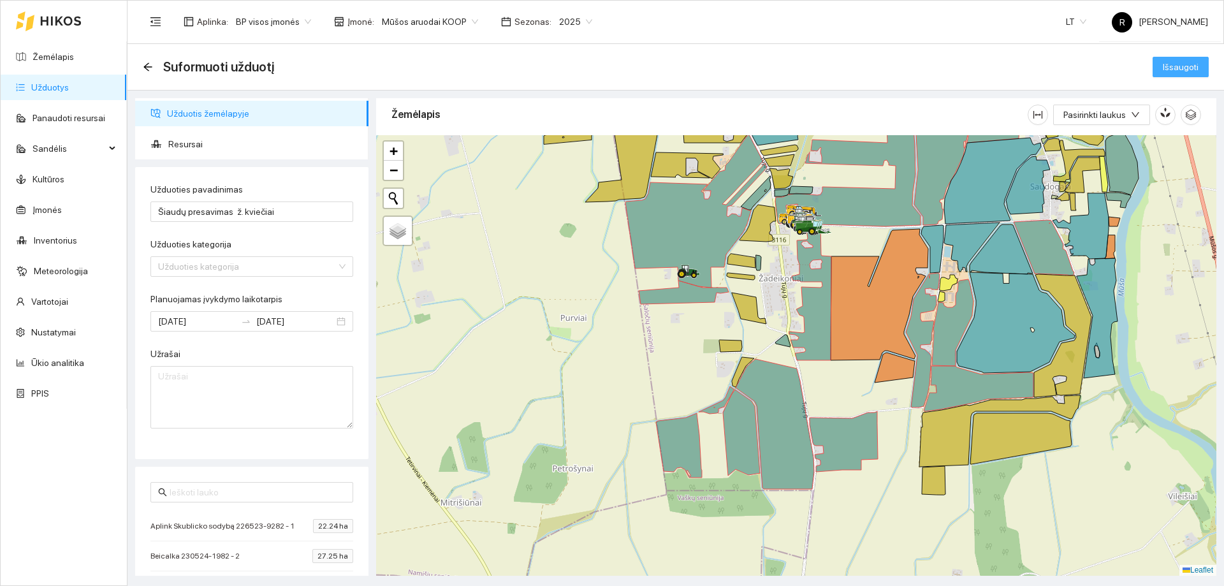
click at [1173, 68] on span "Išsaugoti" at bounding box center [1181, 67] width 36 height 14
click at [195, 266] on input "Užduoties kategorija" at bounding box center [247, 266] width 178 height 19
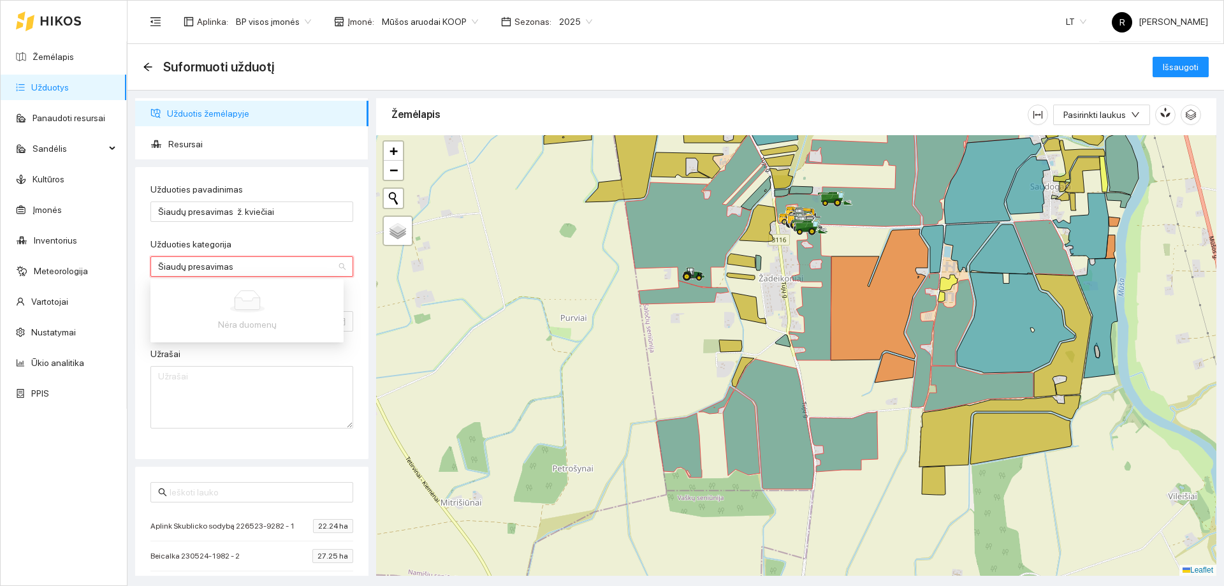
type input "Šiaudų presavimas"
click at [134, 447] on div "Užduotis žemėlapyje Resursai Užduoties pavadinimas Šiaudų presavimas ž. kviečia…" at bounding box center [251, 336] width 241 height 477
click at [191, 262] on input "Užduoties kategorija" at bounding box center [247, 266] width 178 height 19
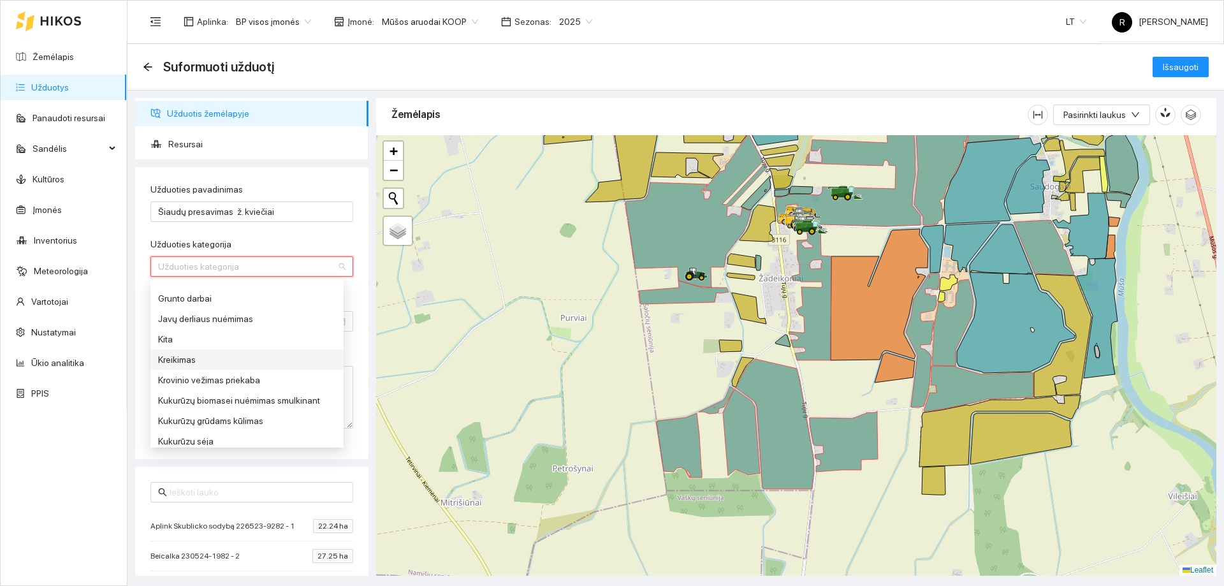
scroll to position [255, 0]
click at [161, 326] on div "Kita" at bounding box center [247, 323] width 178 height 14
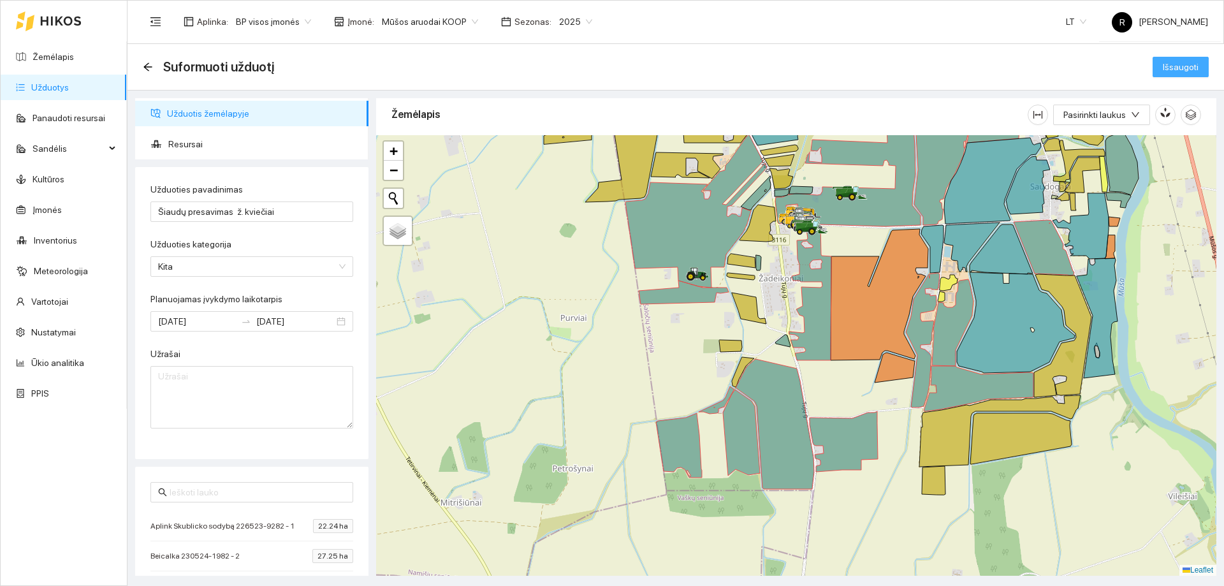
click at [1187, 69] on span "Išsaugoti" at bounding box center [1181, 67] width 36 height 14
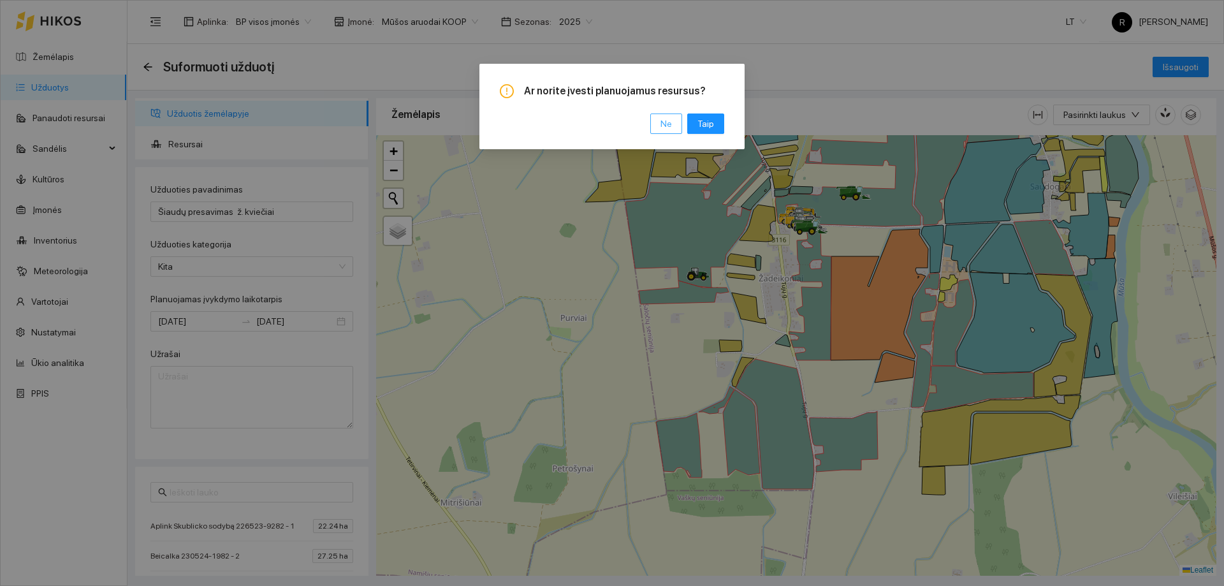
click at [664, 126] on span "Ne" at bounding box center [665, 124] width 11 height 14
